Goal: Information Seeking & Learning: Learn about a topic

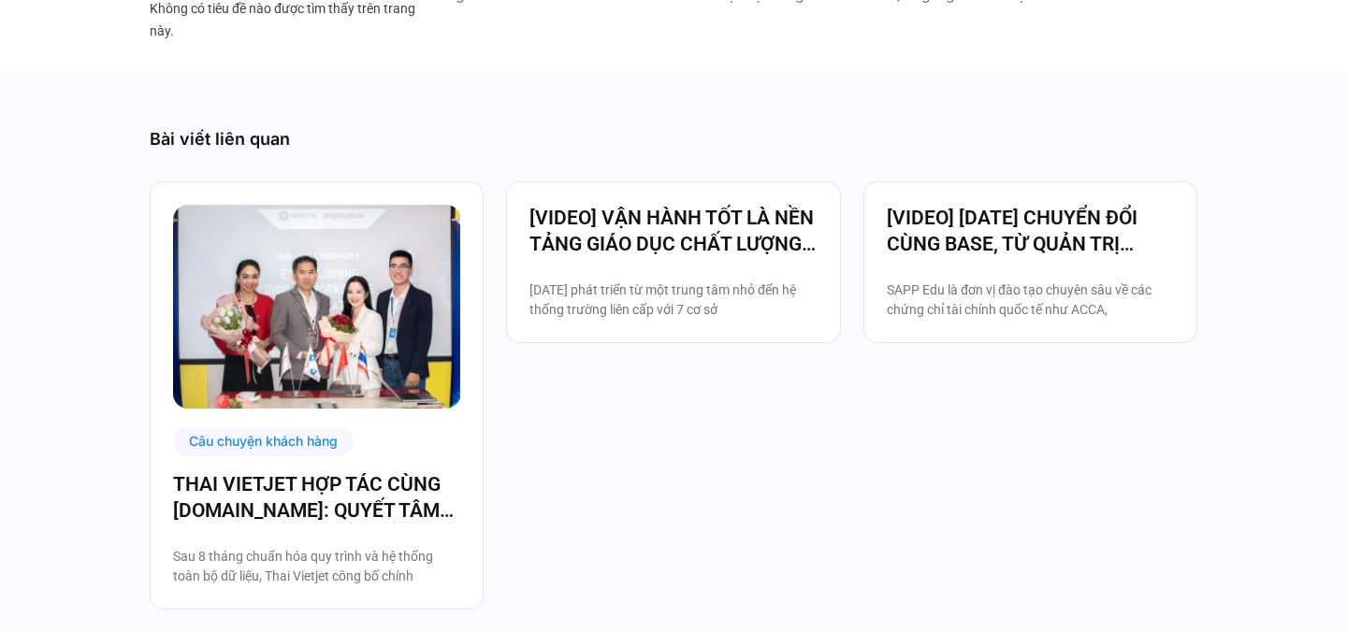
scroll to position [4698, 0]
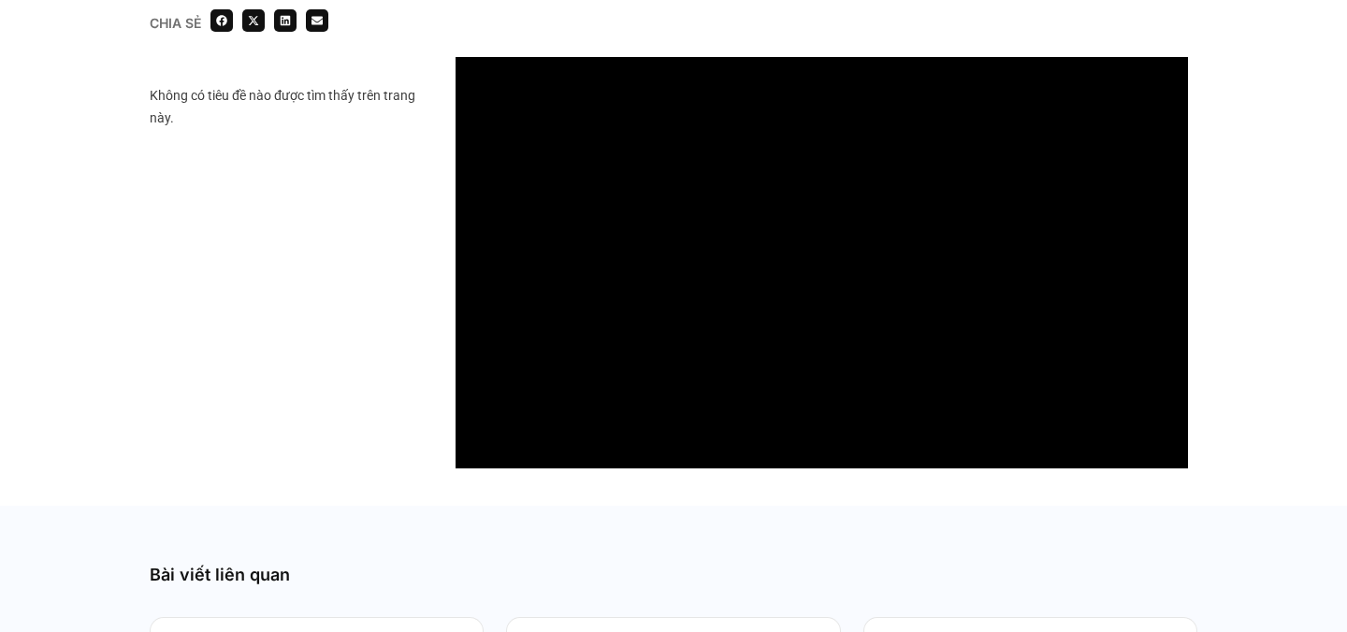
scroll to position [1682, 0]
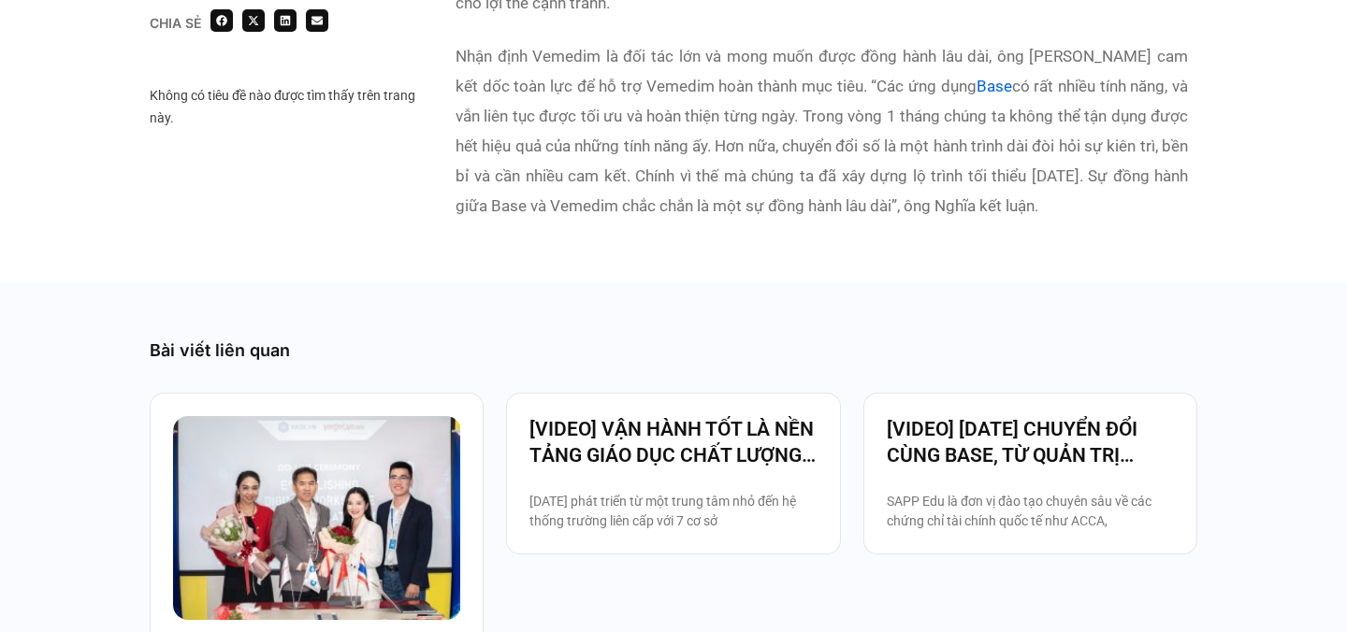
scroll to position [4678, 0]
